Goal: Task Accomplishment & Management: Use online tool/utility

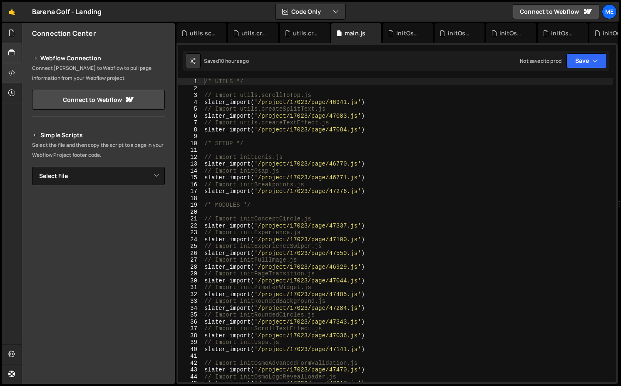
click at [45, 13] on div "Barena Golf - Landing ⚠️ Code is being edited in another browser" at bounding box center [67, 12] width 70 height 10
click at [12, 53] on icon at bounding box center [11, 52] width 7 height 9
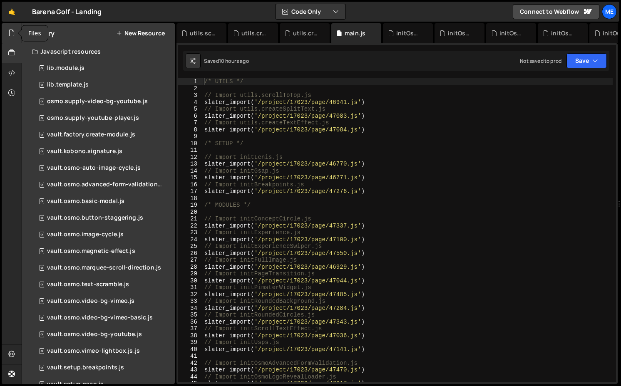
click at [13, 35] on icon at bounding box center [11, 32] width 7 height 9
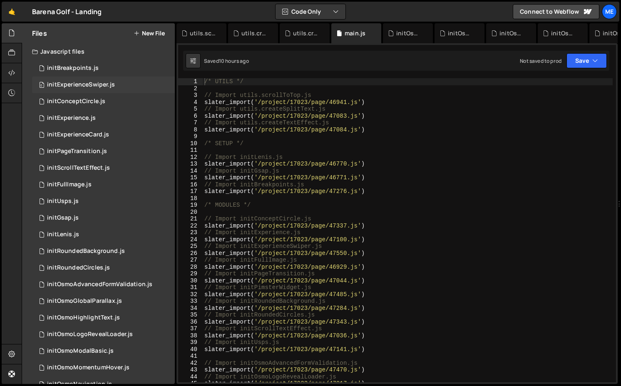
click at [69, 77] on div "0 initExperienceSwiper.js 0" at bounding box center [103, 85] width 143 height 17
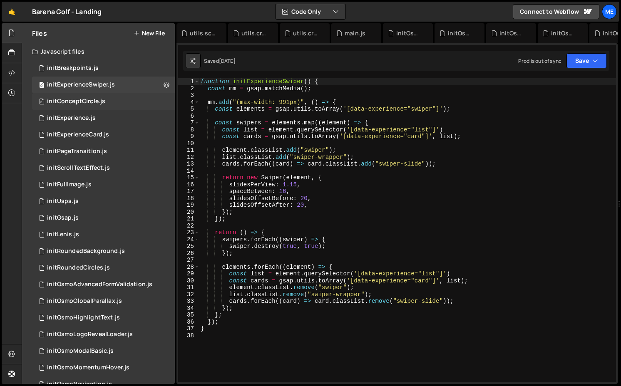
click at [73, 103] on div "initConceptCircle.js" at bounding box center [76, 101] width 58 height 7
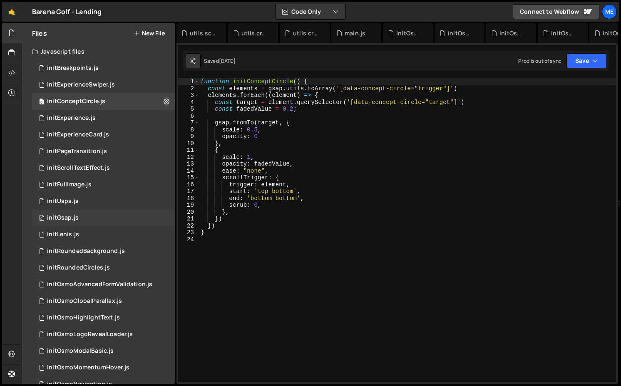
click at [63, 221] on div "initGsap.js" at bounding box center [63, 217] width 32 height 7
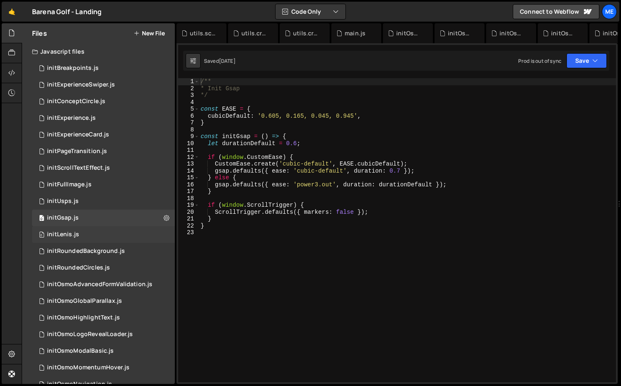
click at [64, 234] on div "initLenis.js" at bounding box center [63, 234] width 32 height 7
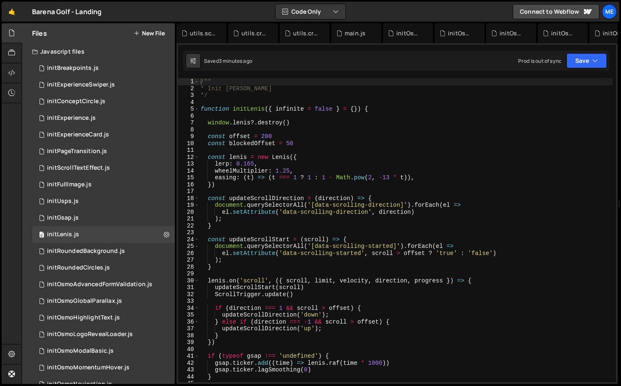
click at [314, 168] on div "/** * Init [PERSON_NAME] */ function initLenis ( { infinite = false } = { }) { …" at bounding box center [406, 237] width 414 height 318
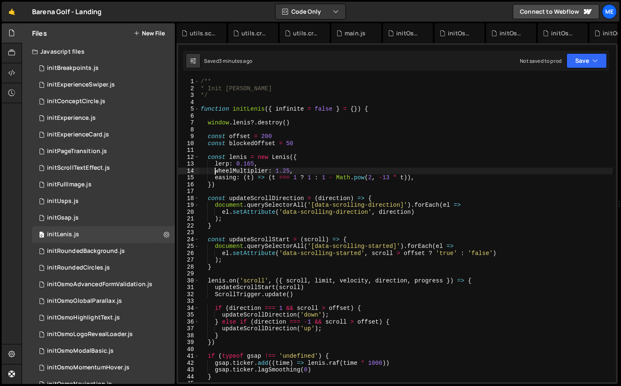
click at [215, 171] on div "/** * Init [PERSON_NAME] */ function initLenis ( { infinite = false } = { }) { …" at bounding box center [406, 237] width 414 height 318
type textarea "//wheelMultiplier: 1.25,"
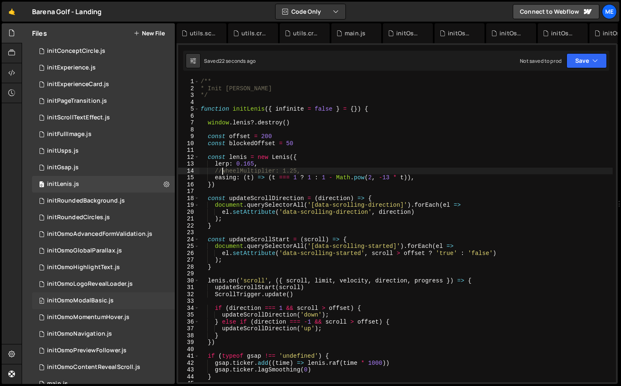
scroll to position [117, 0]
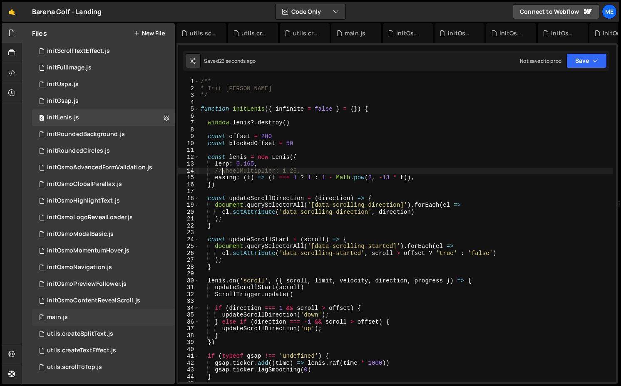
click at [84, 315] on div "0 main.js 0" at bounding box center [103, 317] width 143 height 17
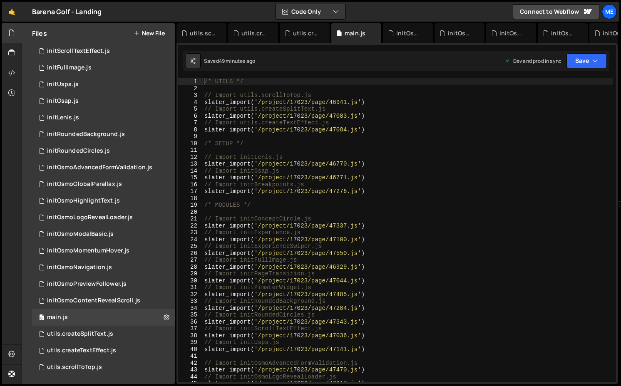
click at [412, 233] on div "/* UTILS */ // Import utils.scrollToTop.js slater_import ( '/project/17023/page…" at bounding box center [408, 237] width 410 height 318
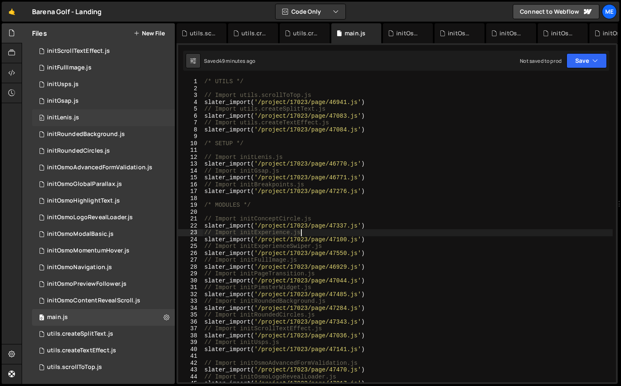
click at [91, 113] on div "0 initLenis.js 0" at bounding box center [103, 117] width 143 height 17
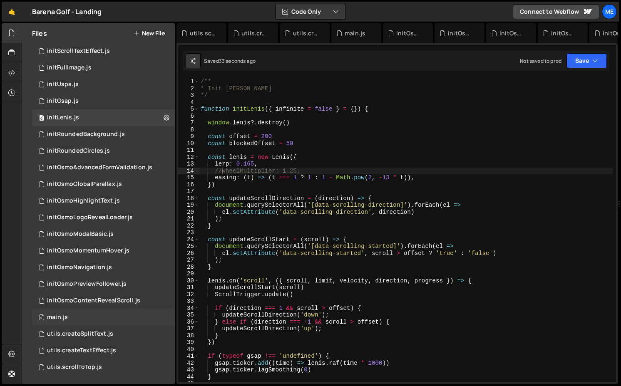
click at [72, 316] on div "0 main.js 0" at bounding box center [103, 317] width 143 height 17
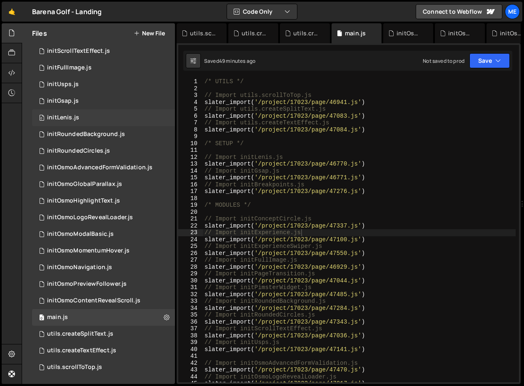
click at [55, 118] on div "initLenis.js" at bounding box center [63, 117] width 32 height 7
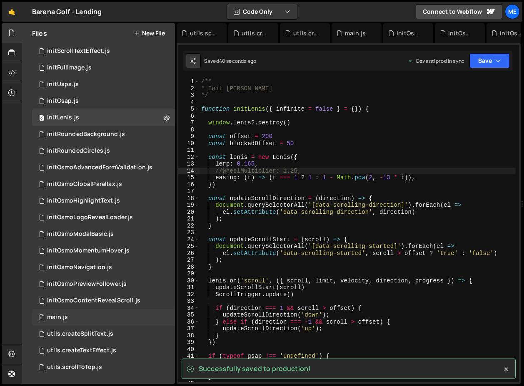
click at [87, 319] on div "0 main.js 0" at bounding box center [103, 317] width 143 height 17
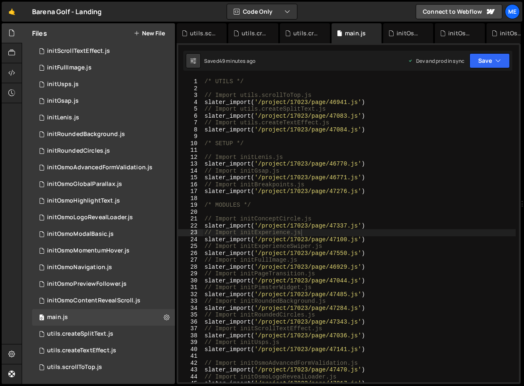
type textarea "// Import initPageTransition.js"
click at [323, 271] on div "/* UTILS */ // Import utils.scrollToTop.js slater_import ( '/project/17023/page…" at bounding box center [359, 237] width 313 height 318
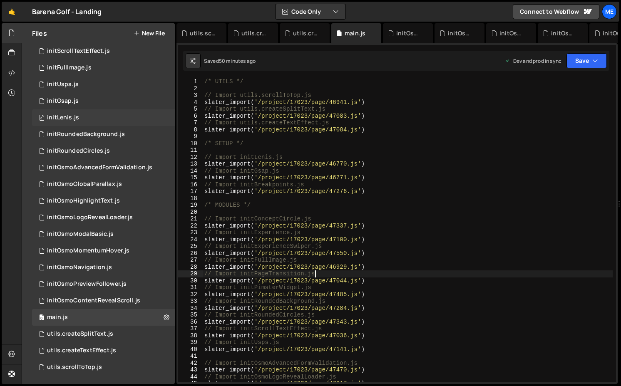
click at [82, 118] on div "0 initLenis.js 0" at bounding box center [103, 117] width 143 height 17
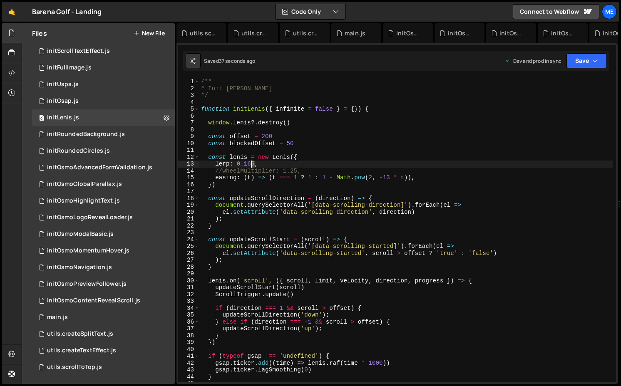
drag, startPoint x: 255, startPoint y: 163, endPoint x: 248, endPoint y: 163, distance: 6.7
click at [248, 163] on div "/** * Init [PERSON_NAME] */ function initLenis ( { infinite = false } = { }) { …" at bounding box center [405, 237] width 413 height 318
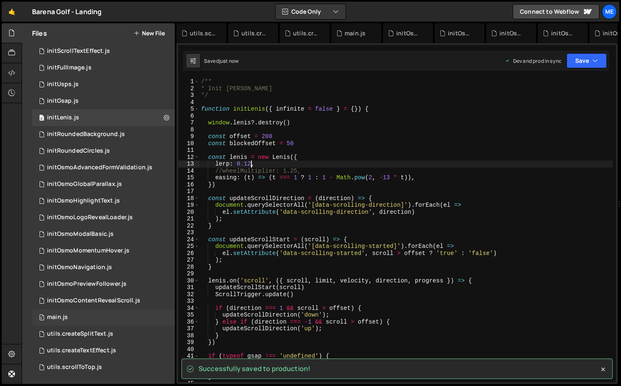
type textarea "lerp: 0.12,"
click at [67, 318] on div "main.js" at bounding box center [57, 317] width 21 height 7
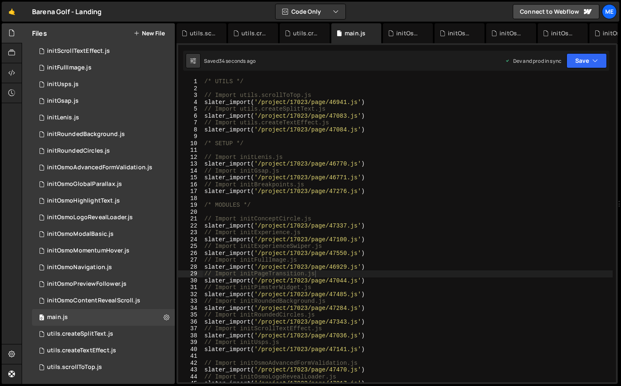
type textarea "slater_import('/project/17023/page/47337.js')"
click at [341, 225] on div "/* UTILS */ // Import utils.scrollToTop.js slater_import ( '/project/17023/page…" at bounding box center [408, 237] width 410 height 318
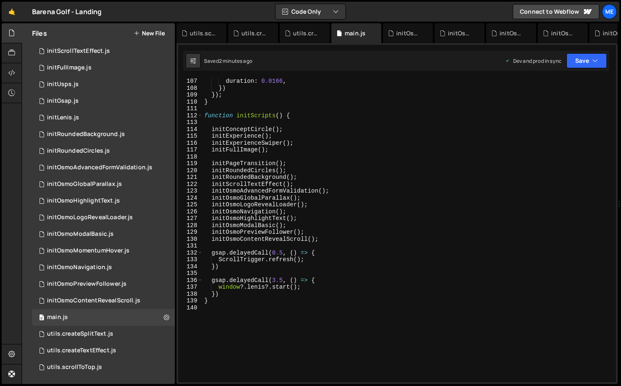
scroll to position [736, 0]
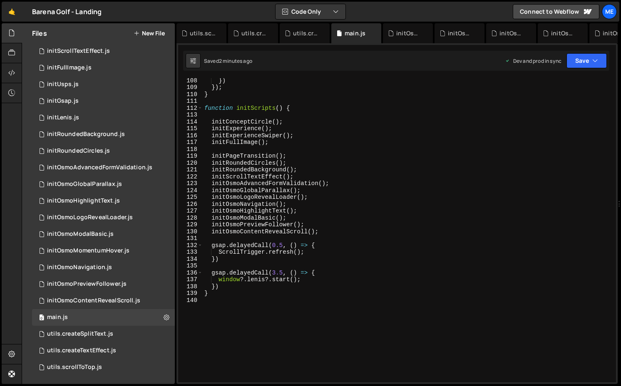
click at [271, 265] on div "}) }) ; } function initScripts ( ) { initConceptCircle ( ) ; initExperience ( )…" at bounding box center [408, 236] width 410 height 318
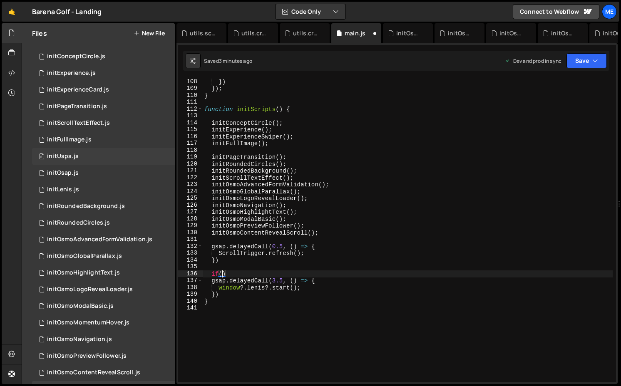
scroll to position [0, 0]
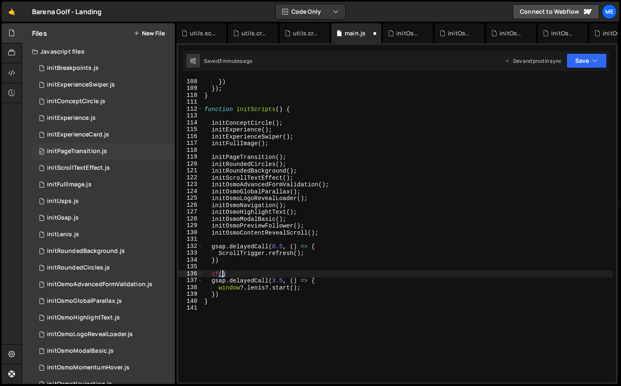
type textarea "if("
click at [82, 152] on div "initPageTransition.js" at bounding box center [77, 151] width 60 height 7
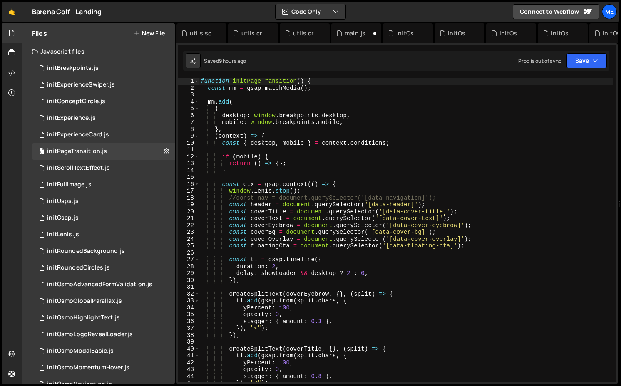
scroll to position [2, 0]
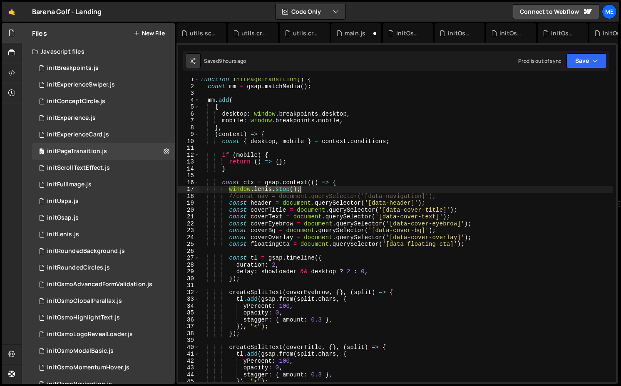
drag, startPoint x: 229, startPoint y: 189, endPoint x: 319, endPoint y: 189, distance: 90.3
click at [320, 189] on div "function initPageTransition ( ) { const mm = gsap . matchMedia ( ) ; mm . add (…" at bounding box center [406, 235] width 414 height 318
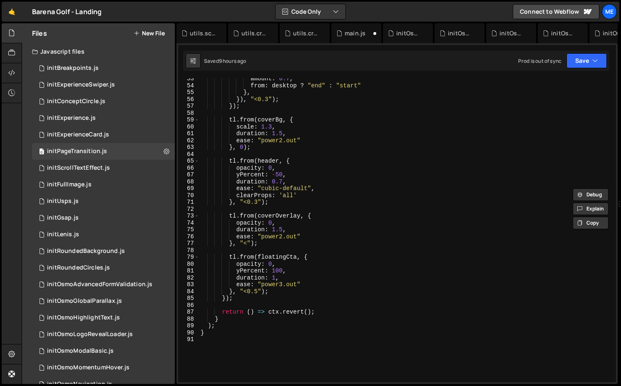
scroll to position [0, 0]
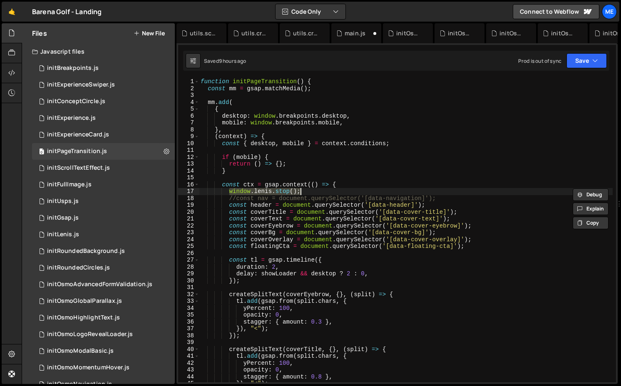
click at [279, 164] on div "function initPageTransition ( ) { const mm = gsap . matchMedia ( ) ; mm . add (…" at bounding box center [406, 237] width 414 height 318
type textarea "return () => {};"
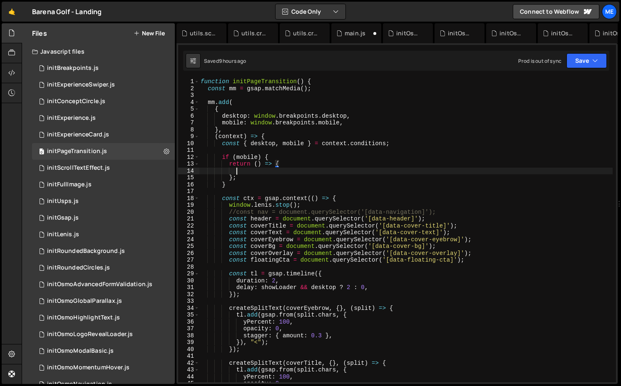
scroll to position [0, 2]
paste textarea "window.[PERSON_NAME].stop();"
click at [290, 170] on div "function initPageTransition ( ) { const mm = gsap . matchMedia ( ) ; mm . add (…" at bounding box center [406, 237] width 414 height 318
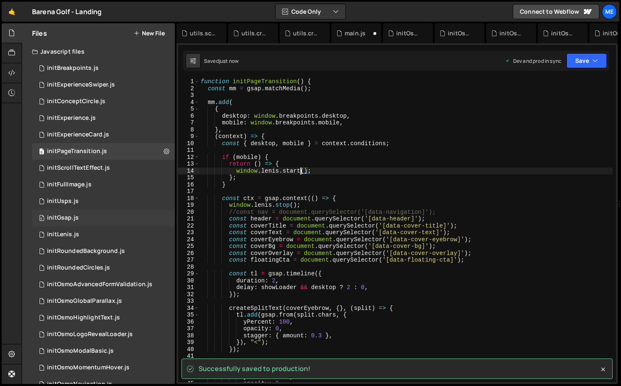
scroll to position [117, 0]
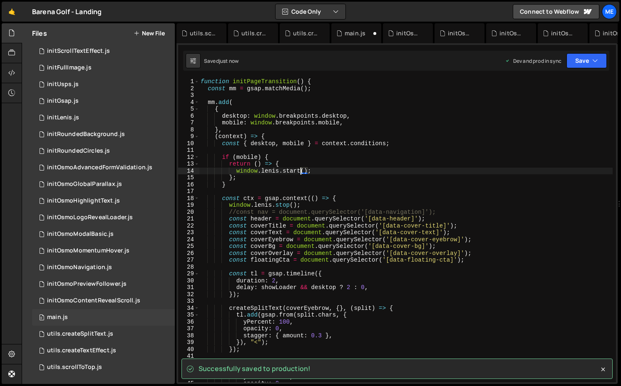
type textarea "window.[PERSON_NAME].start();"
click at [52, 318] on div "main.js" at bounding box center [57, 317] width 21 height 7
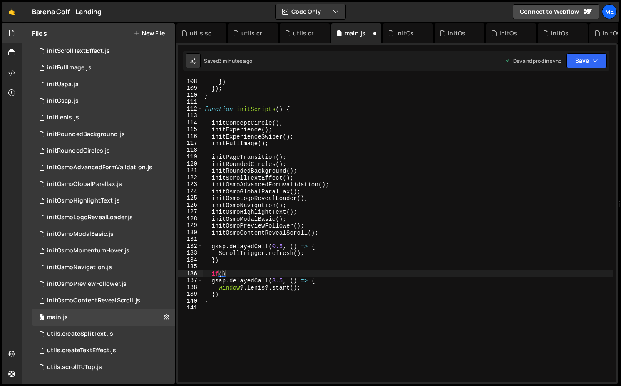
click at [347, 208] on div "}) }) ; } function initScripts ( ) { initConceptCircle ( ) ; initExperience ( )…" at bounding box center [408, 237] width 410 height 318
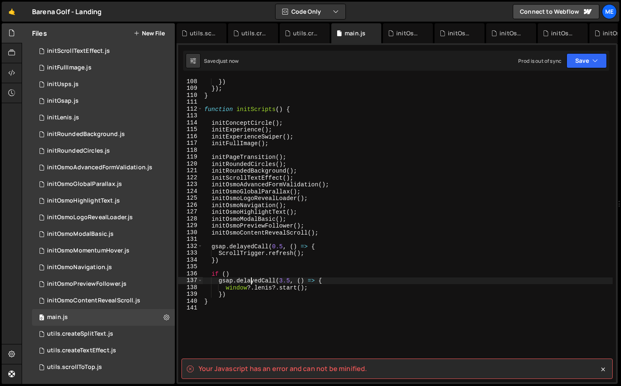
click at [250, 278] on div "}) }) ; } function initScripts ( ) { initConceptCircle ( ) ; initExperience ( )…" at bounding box center [408, 237] width 410 height 318
type textarea "if ()"
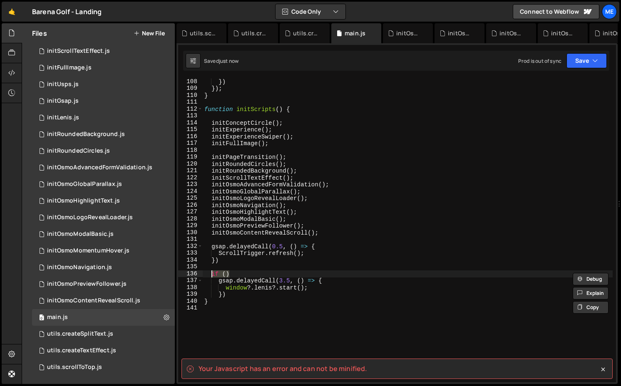
scroll to position [0, 0]
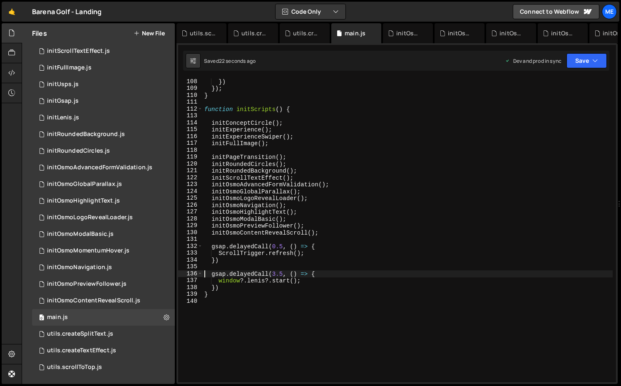
click at [314, 259] on div "}) }) ; } function initScripts ( ) { initConceptCircle ( ) ; initExperience ( )…" at bounding box center [408, 237] width 410 height 318
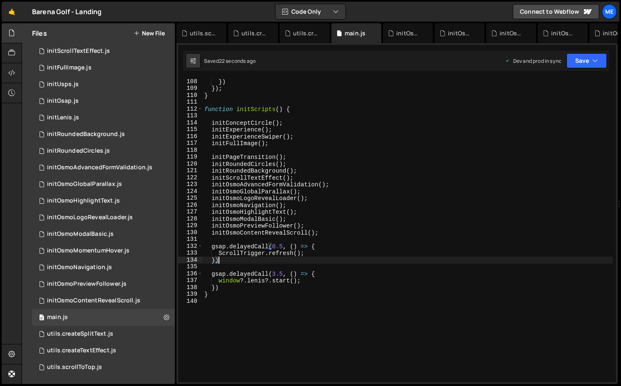
type textarea "ScrollTrigger.refresh();"
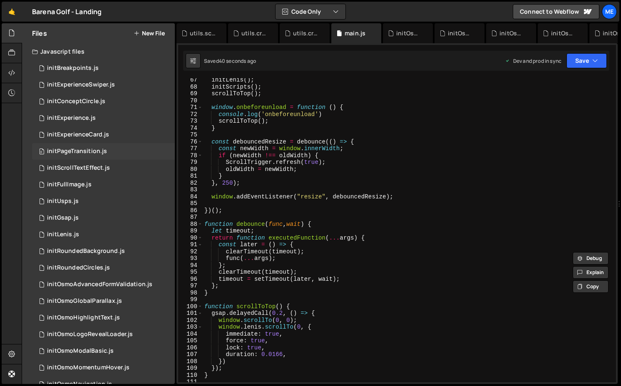
click at [90, 150] on div "initPageTransition.js" at bounding box center [77, 151] width 60 height 7
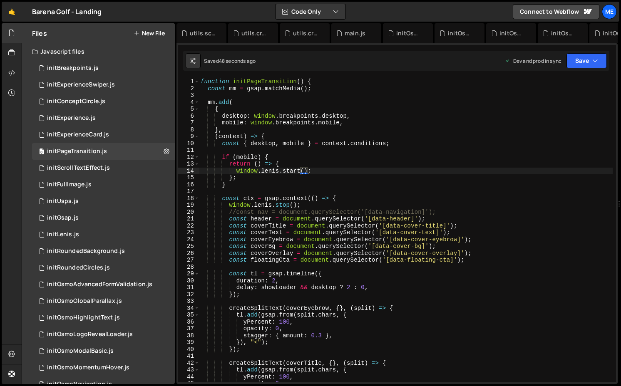
click at [320, 171] on div "function initPageTransition ( ) { const mm = gsap . matchMedia ( ) ; mm . add (…" at bounding box center [406, 237] width 414 height 318
paste textarea "ScrollTrigger.refresh();"
type textarea "window.[PERSON_NAME].start();"
paste textarea "ScrollTrigger.refresh();"
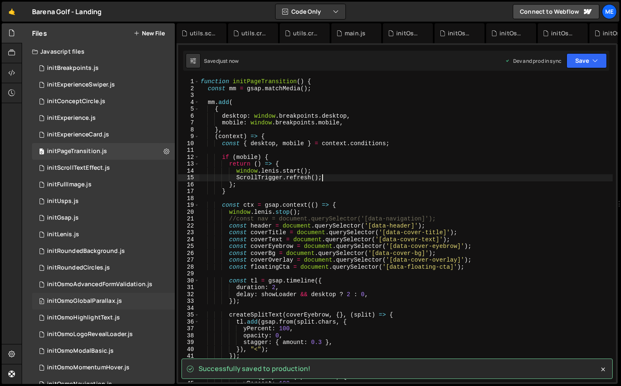
scroll to position [117, 0]
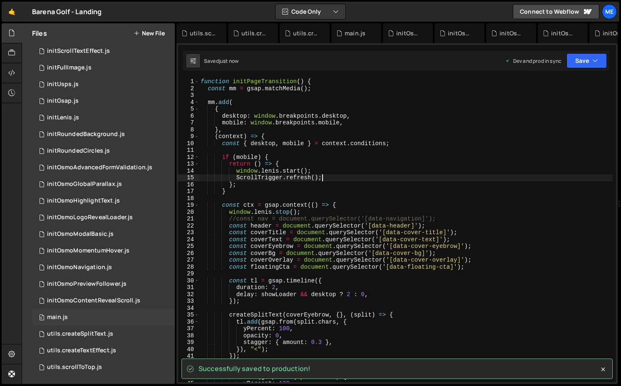
type textarea "ScrollTrigger.refresh();"
click at [74, 314] on div "0 main.js 0" at bounding box center [103, 317] width 143 height 17
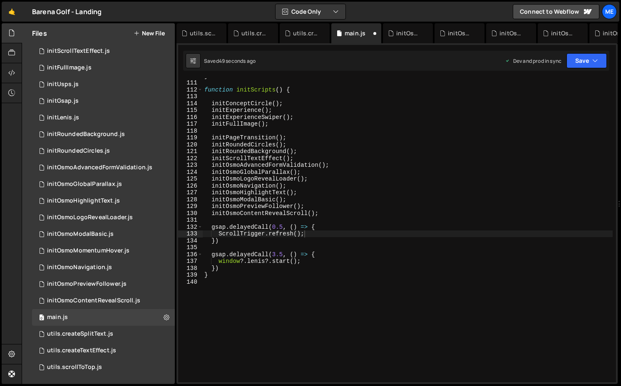
scroll to position [754, 0]
type textarea "initOsmoModalBasic();"
click at [339, 199] on div "} function initScripts ( ) { initConceptCircle ( ) ; initExperience ( ) ; initE…" at bounding box center [408, 231] width 410 height 318
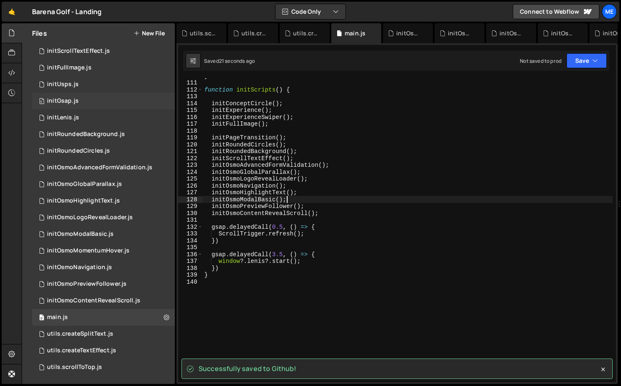
scroll to position [99, 0]
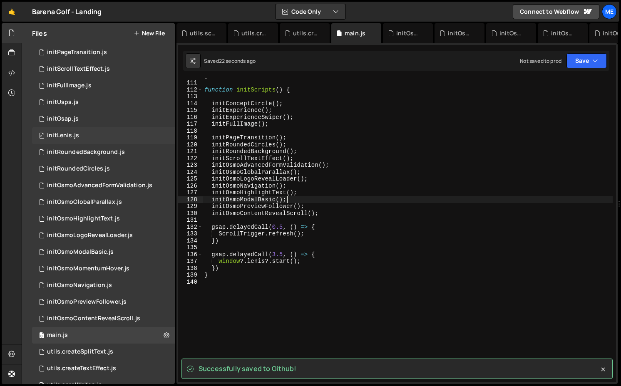
click at [70, 133] on div "initLenis.js" at bounding box center [63, 135] width 32 height 7
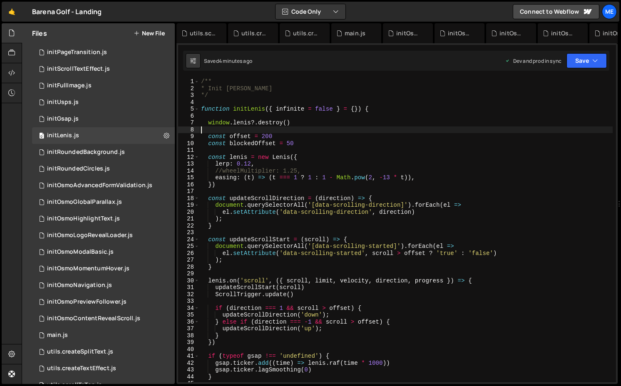
click at [324, 128] on div "/** * Init [PERSON_NAME] */ function initLenis ( { infinite = false } = { }) { …" at bounding box center [405, 237] width 413 height 318
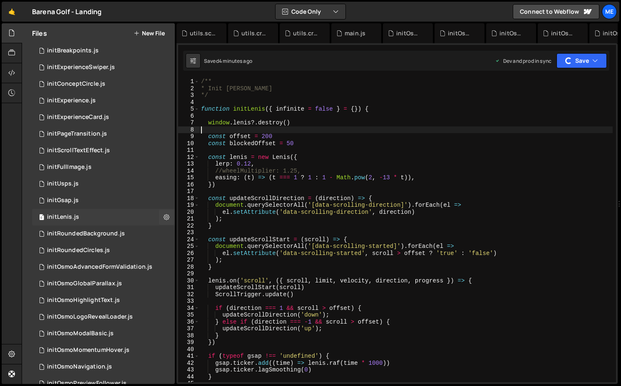
scroll to position [0, 0]
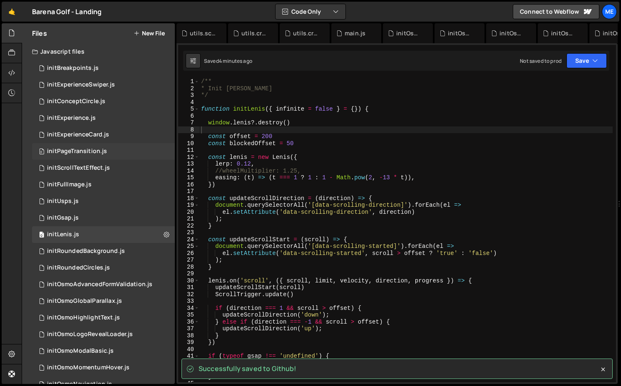
click at [74, 151] on div "initPageTransition.js" at bounding box center [77, 151] width 60 height 7
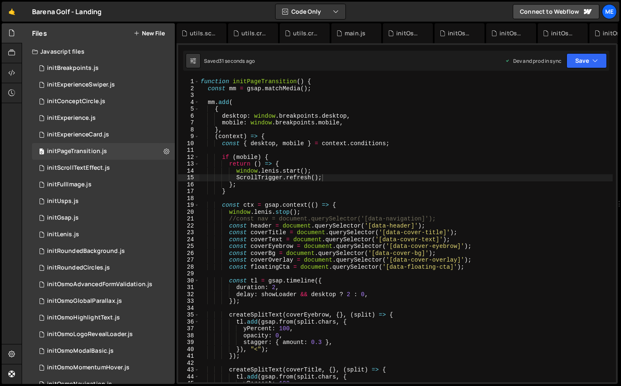
type textarea "(context) => {"
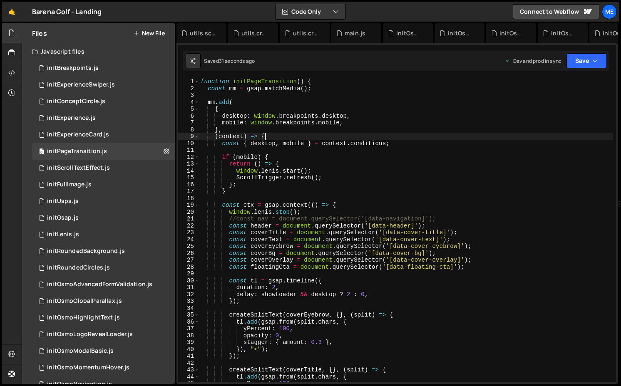
click at [297, 137] on div "function initPageTransition ( ) { const mm = gsap . matchMedia ( ) ; mm . add (…" at bounding box center [406, 237] width 414 height 318
